Goal: Navigation & Orientation: Find specific page/section

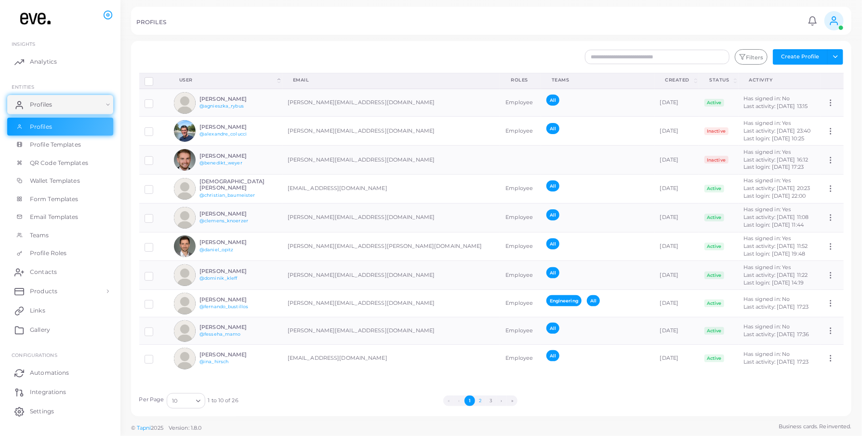
click at [478, 400] on button "2" at bounding box center [480, 400] width 11 height 11
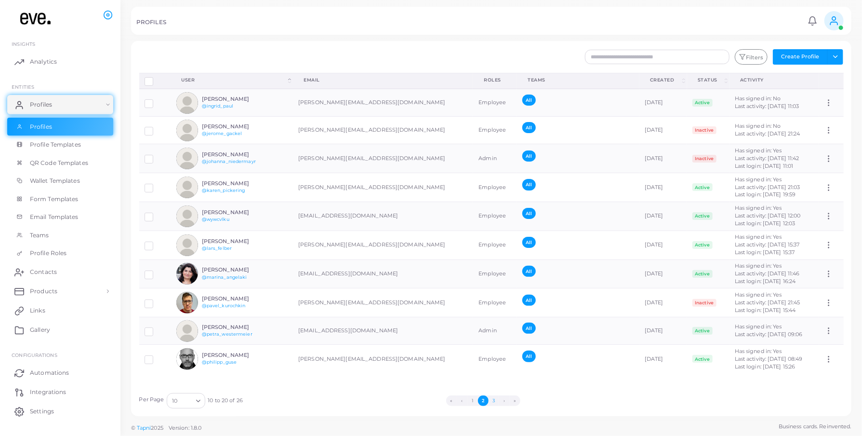
click at [491, 399] on button "3" at bounding box center [494, 400] width 11 height 11
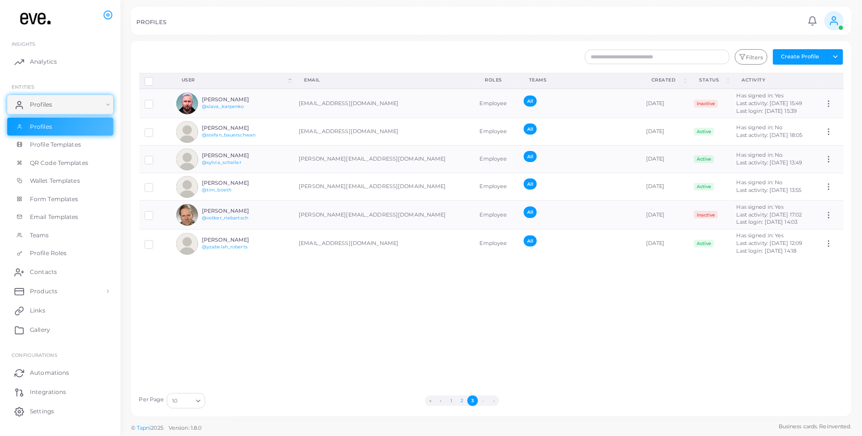
click at [465, 401] on button "2" at bounding box center [462, 400] width 11 height 11
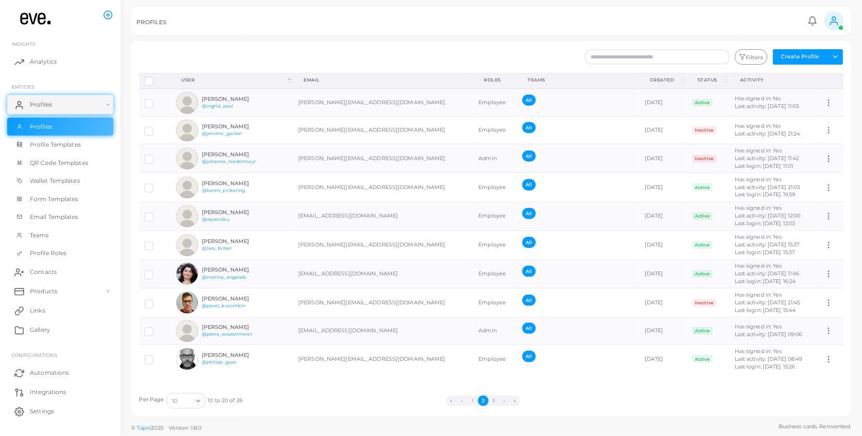
click at [472, 400] on button "1" at bounding box center [473, 400] width 11 height 11
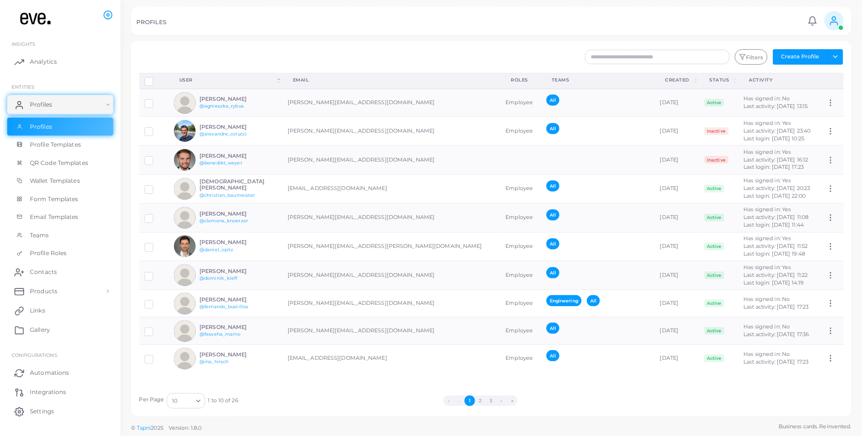
click at [482, 402] on button "2" at bounding box center [480, 400] width 11 height 11
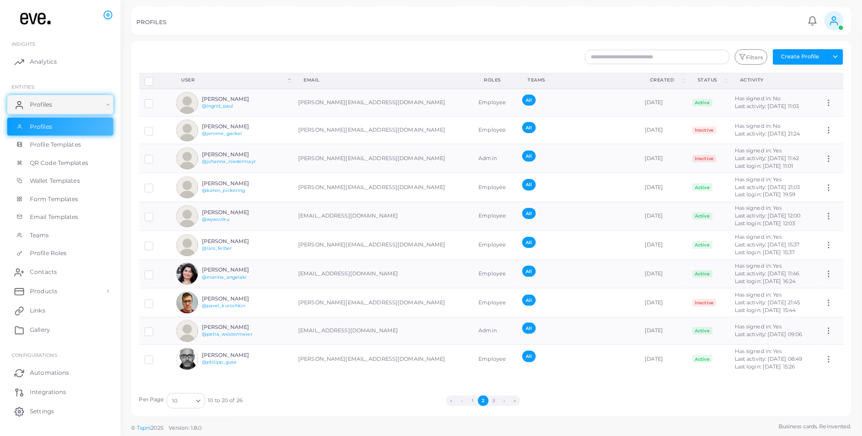
click at [471, 401] on button "1" at bounding box center [473, 400] width 11 height 11
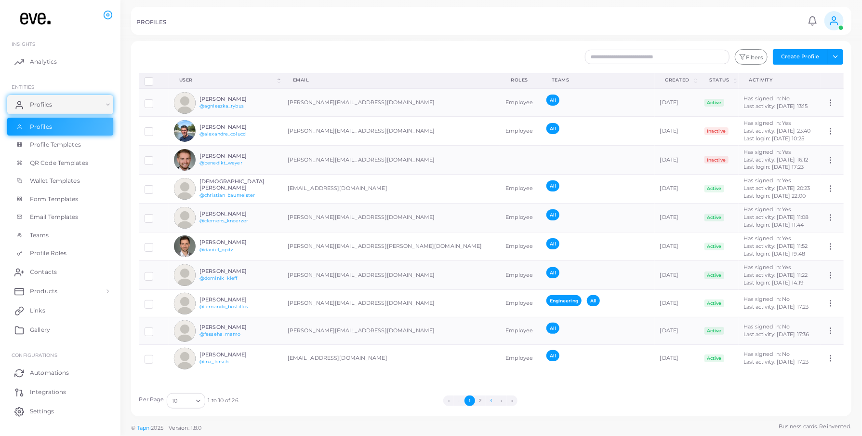
click at [491, 402] on button "3" at bounding box center [491, 400] width 11 height 11
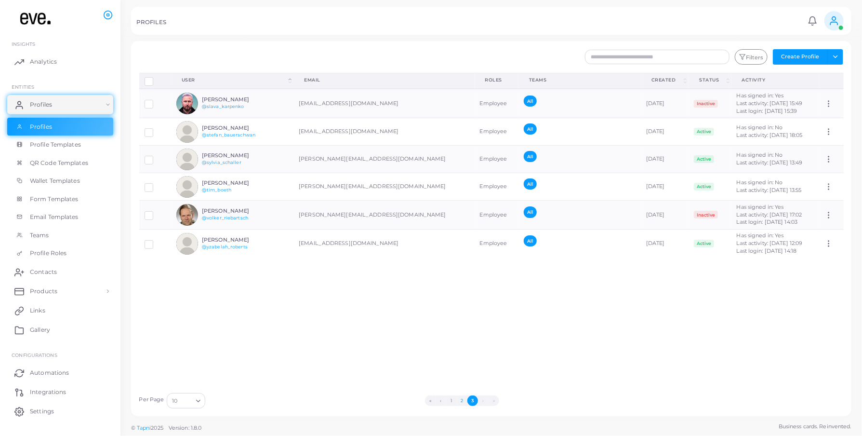
click at [460, 399] on button "2" at bounding box center [462, 400] width 11 height 11
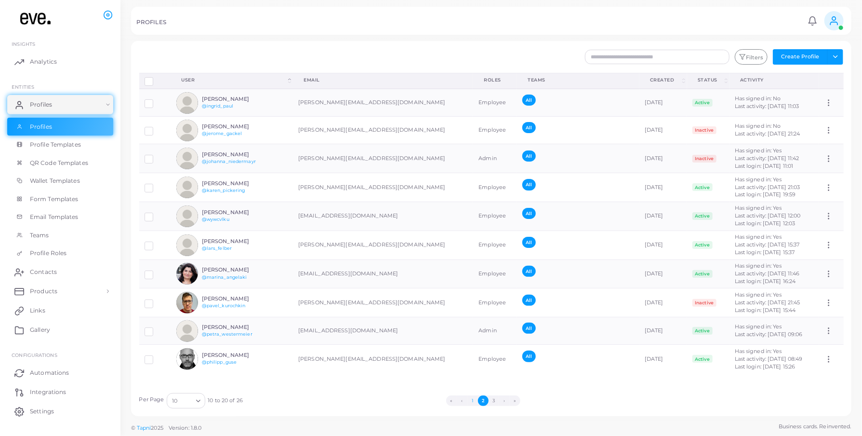
click at [473, 401] on button "1" at bounding box center [473, 400] width 11 height 11
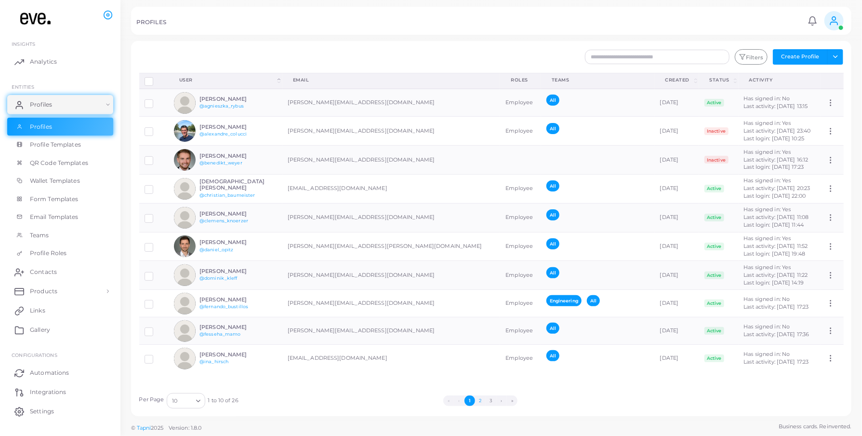
click at [478, 401] on button "2" at bounding box center [480, 400] width 11 height 11
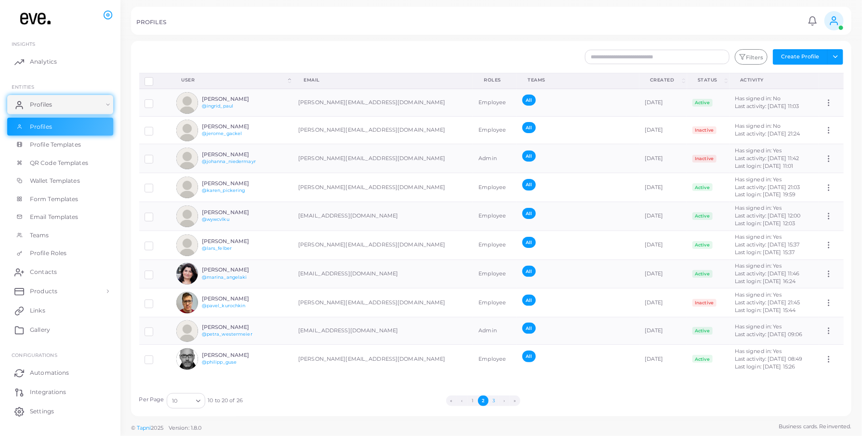
click at [492, 400] on button "3" at bounding box center [494, 400] width 11 height 11
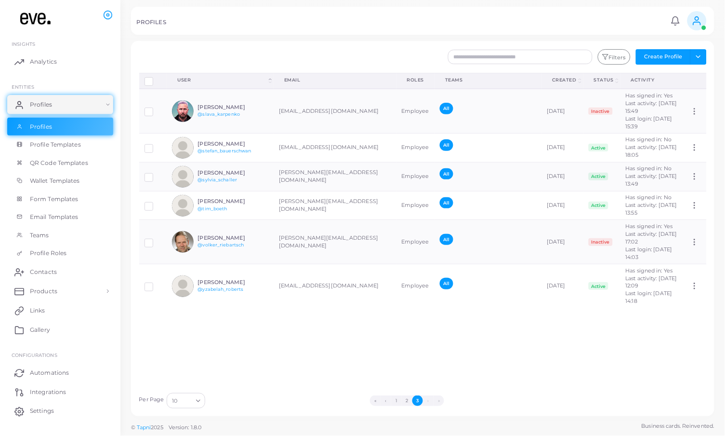
scroll to position [0, 0]
